Goal: Task Accomplishment & Management: Manage account settings

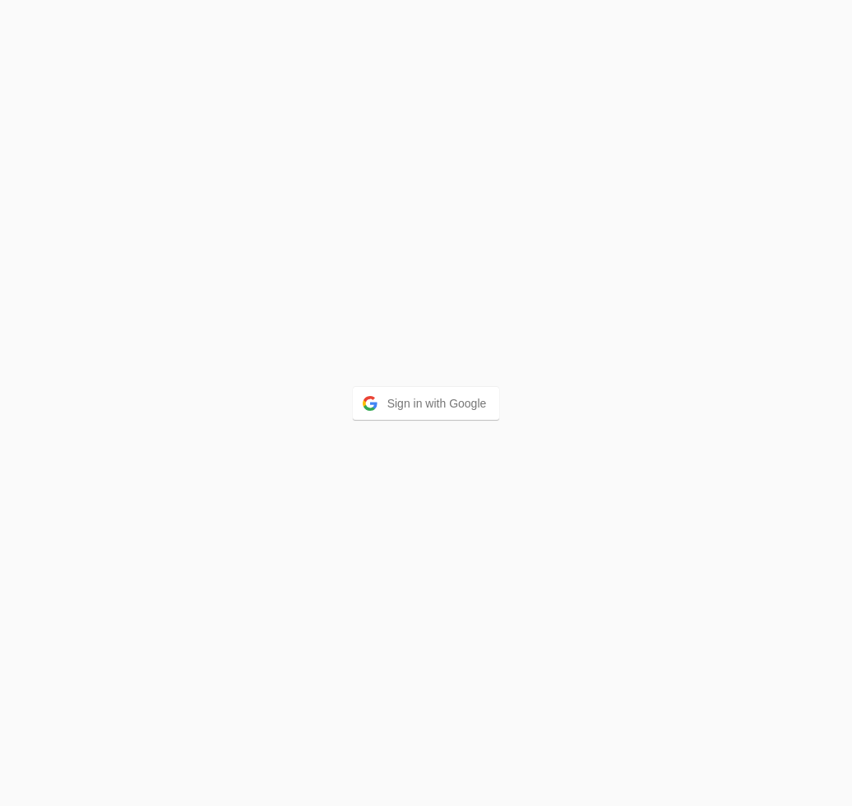
click at [429, 405] on button "Sign in with Google" at bounding box center [426, 403] width 147 height 33
